Goal: Transaction & Acquisition: Purchase product/service

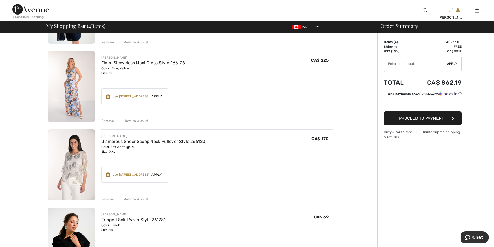
click at [130, 200] on div "Move to Wishlist" at bounding box center [134, 199] width 30 height 5
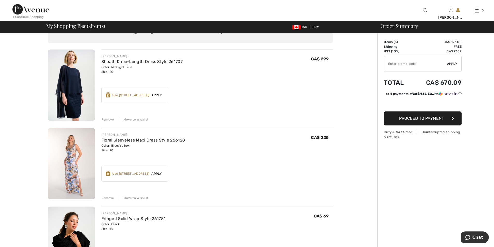
scroll to position [26, 0]
click at [67, 145] on img at bounding box center [71, 164] width 47 height 71
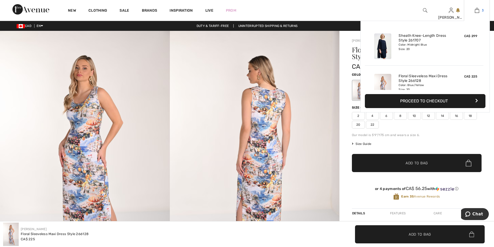
click at [479, 10] on img at bounding box center [477, 10] width 4 height 6
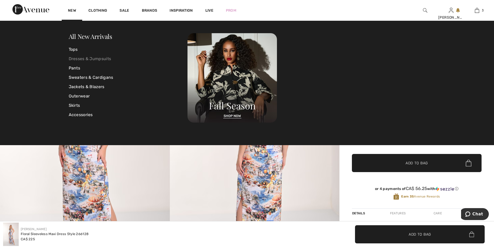
click at [85, 59] on link "Dresses & Jumpsuits" at bounding box center [128, 58] width 119 height 9
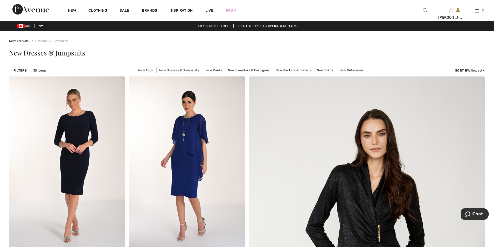
click at [11, 71] on div "Filters" at bounding box center [20, 71] width 22 height 8
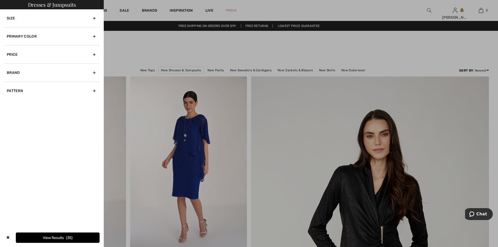
click at [93, 92] on div "Pattern" at bounding box center [51, 91] width 95 height 18
click at [93, 91] on div "Pattern" at bounding box center [51, 91] width 95 height 18
click at [8, 101] on input"] "Solid" at bounding box center [9, 102] width 4 height 4
checkbox input"] "true"
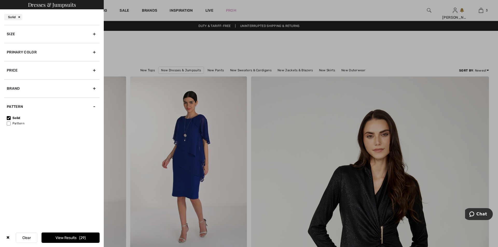
click at [97, 31] on div "Size" at bounding box center [51, 34] width 95 height 18
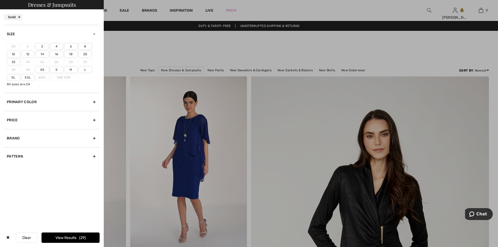
click at [89, 53] on label "20" at bounding box center [85, 54] width 13 height 7
click at [0, 0] on input"] "20" at bounding box center [0, 0] width 0 height 0
click at [62, 237] on button "View Results 20" at bounding box center [71, 238] width 58 height 10
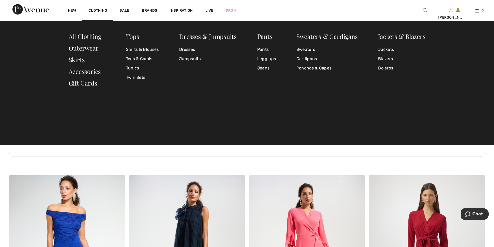
scroll to position [726, 0]
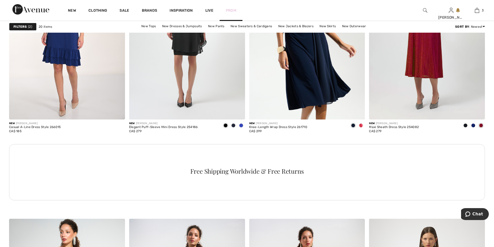
click at [231, 12] on link "Prom" at bounding box center [231, 10] width 10 height 5
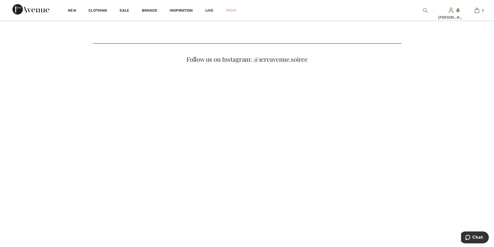
scroll to position [251, 0]
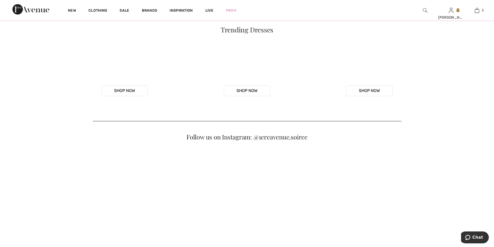
click at [246, 107] on video "Your browser does not support the video tag." at bounding box center [247, 77] width 118 height 59
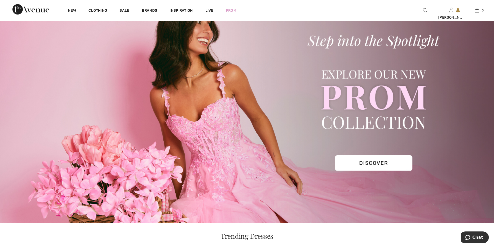
scroll to position [0, 0]
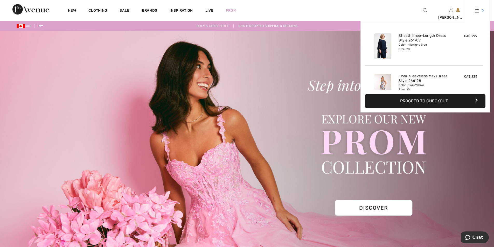
click at [477, 12] on img at bounding box center [477, 10] width 4 height 6
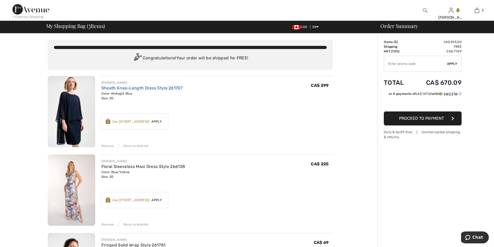
click at [120, 90] on link "Sheath Knee-Length Dress Style 261707" at bounding box center [141, 88] width 81 height 5
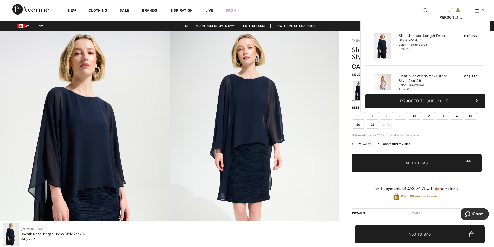
click at [434, 104] on button "Proceed to Checkout" at bounding box center [425, 101] width 121 height 14
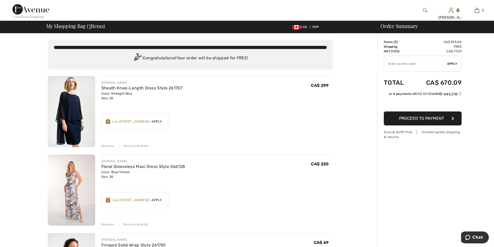
click at [422, 118] on span "Proceed to Payment" at bounding box center [421, 118] width 45 height 5
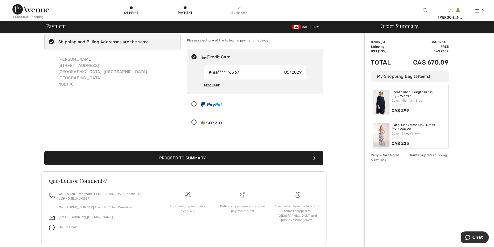
scroll to position [19, 0]
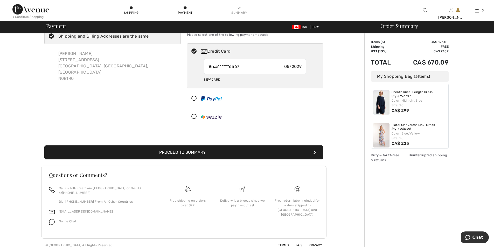
click at [230, 154] on button "Proceed to Summary" at bounding box center [183, 153] width 279 height 14
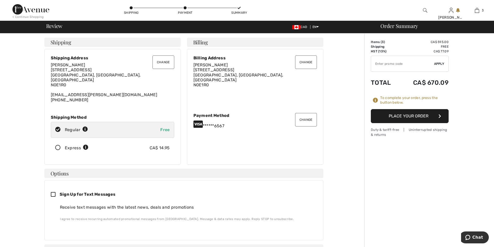
click at [412, 115] on button "Place Your Order" at bounding box center [410, 116] width 78 height 14
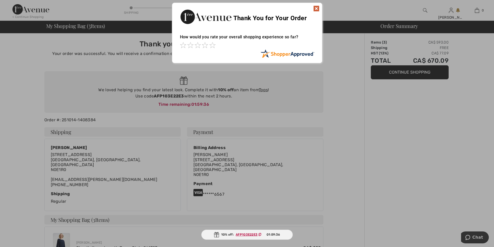
click at [317, 10] on img at bounding box center [316, 8] width 6 height 6
